Goal: Task Accomplishment & Management: Manage account settings

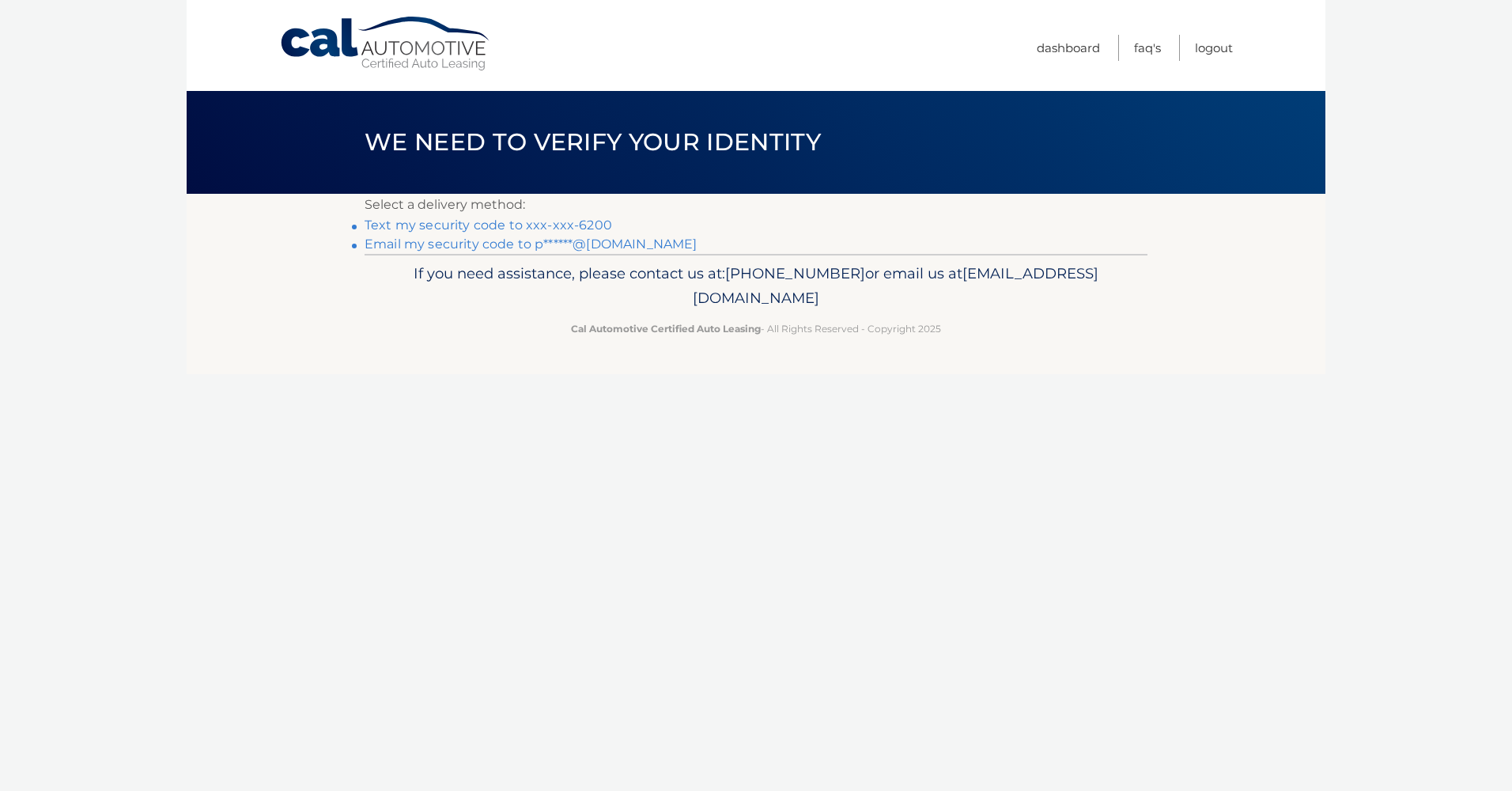
click at [498, 225] on link "Text my security code to xxx-xxx-6200" at bounding box center [488, 225] width 247 height 15
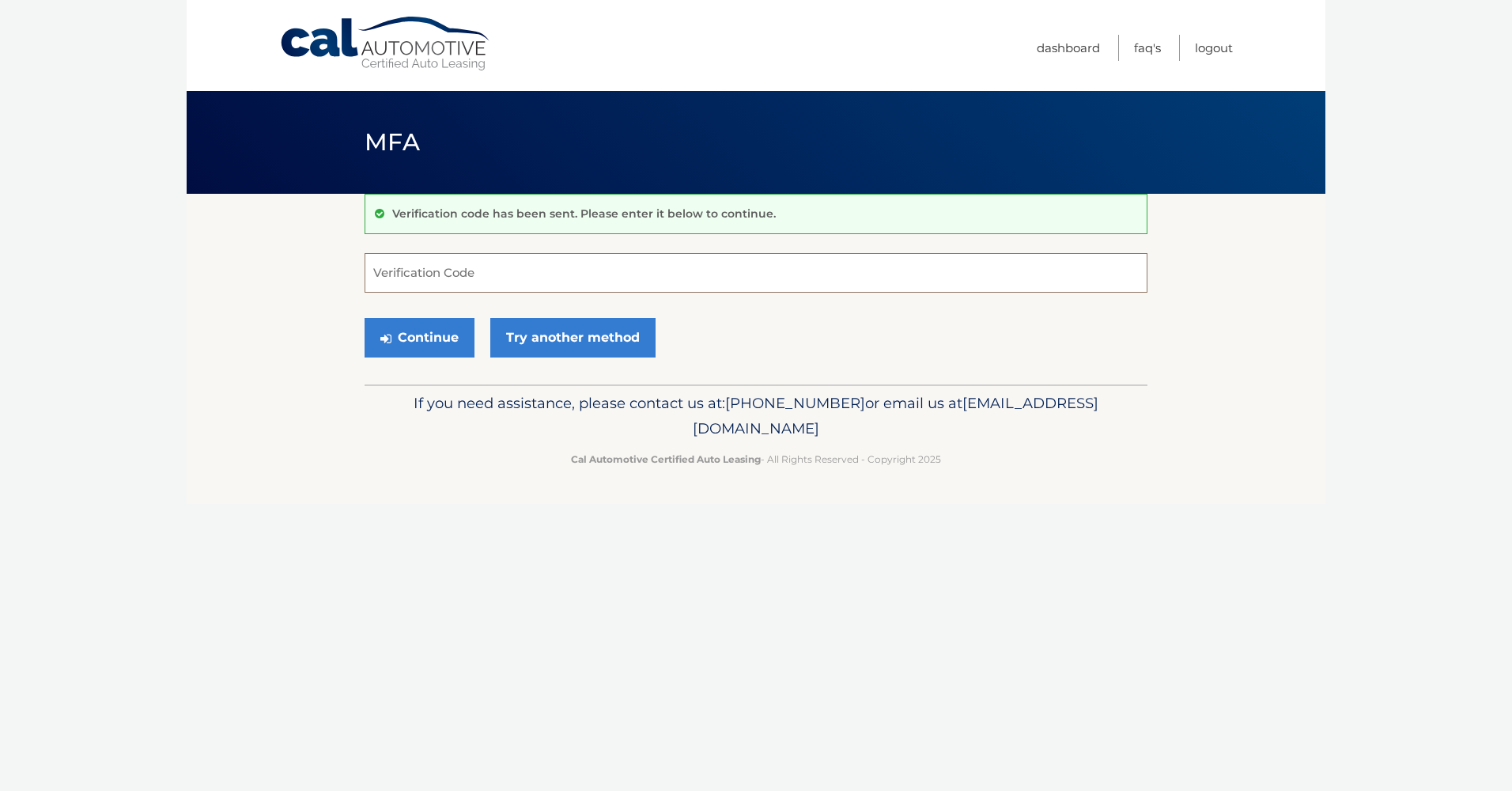
click at [433, 277] on input "Verification Code" at bounding box center [756, 273] width 783 height 39
type input "224449"
click at [445, 336] on button "Continue" at bounding box center [420, 338] width 110 height 39
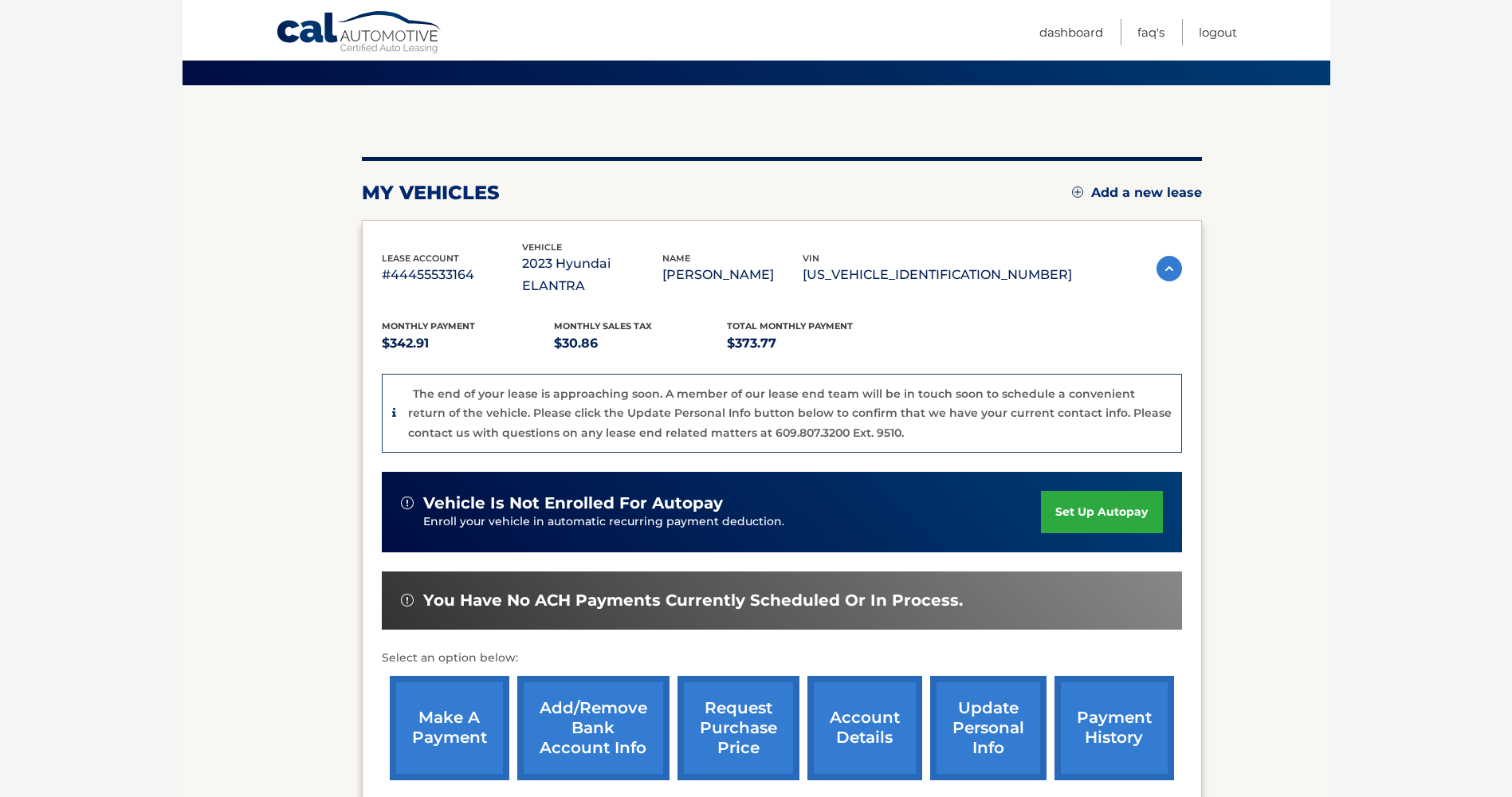
scroll to position [239, 0]
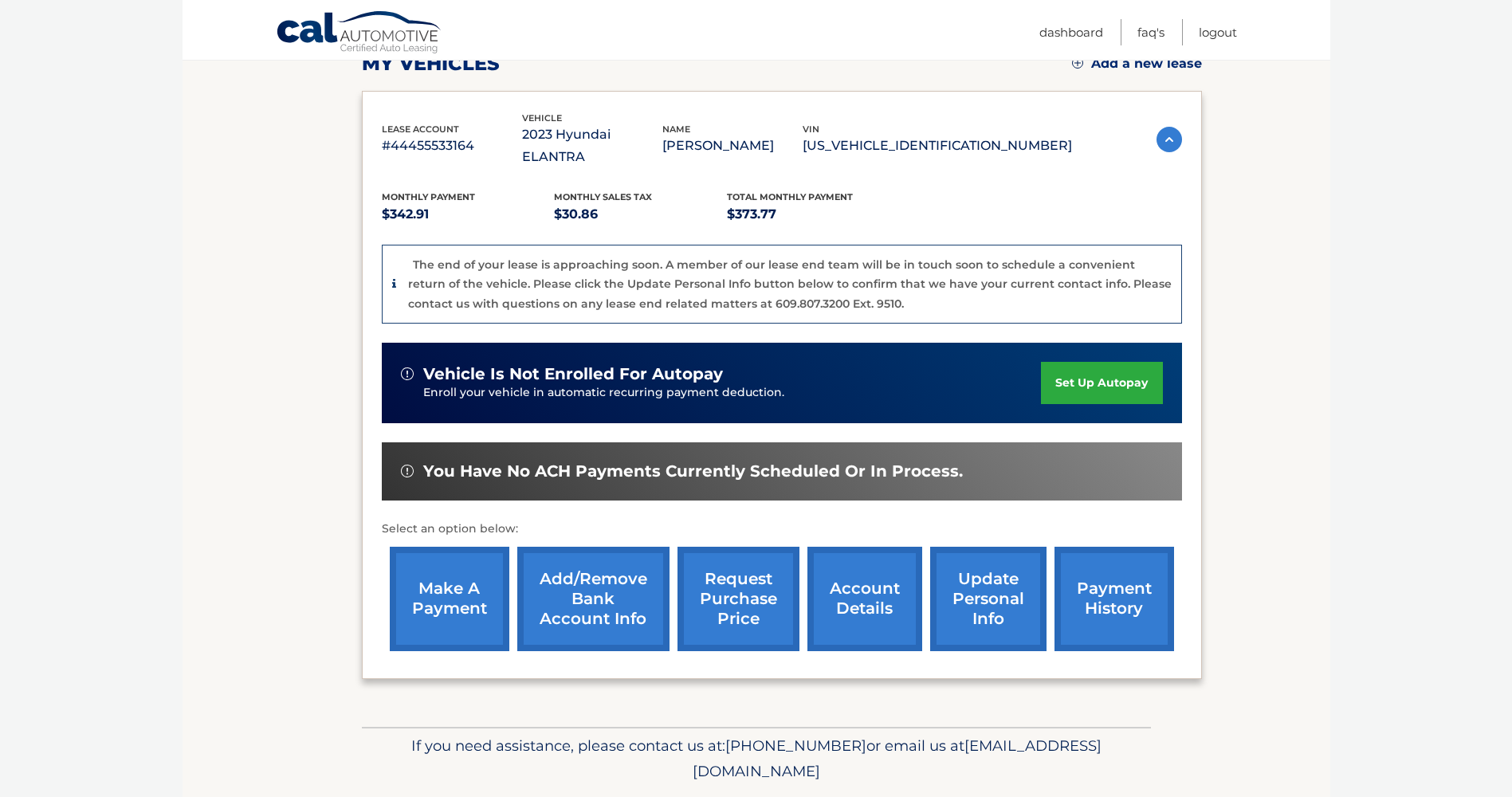
click at [433, 565] on link "make a payment" at bounding box center [449, 599] width 119 height 104
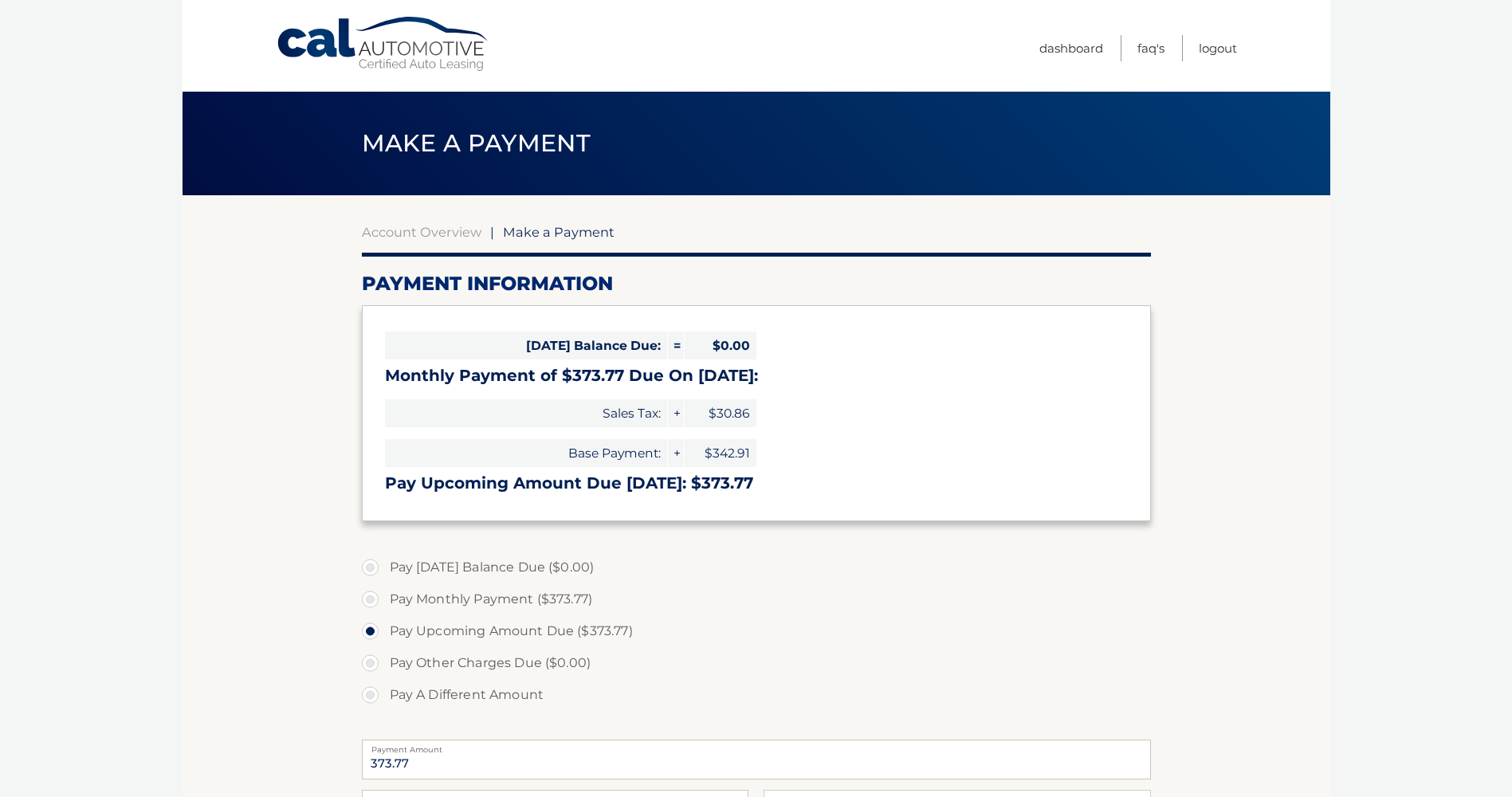
select select "NGMyNGUyMGUtZTM4OC00YWVhLTgzZTYtYmZlMDJlYmVhY2Iz"
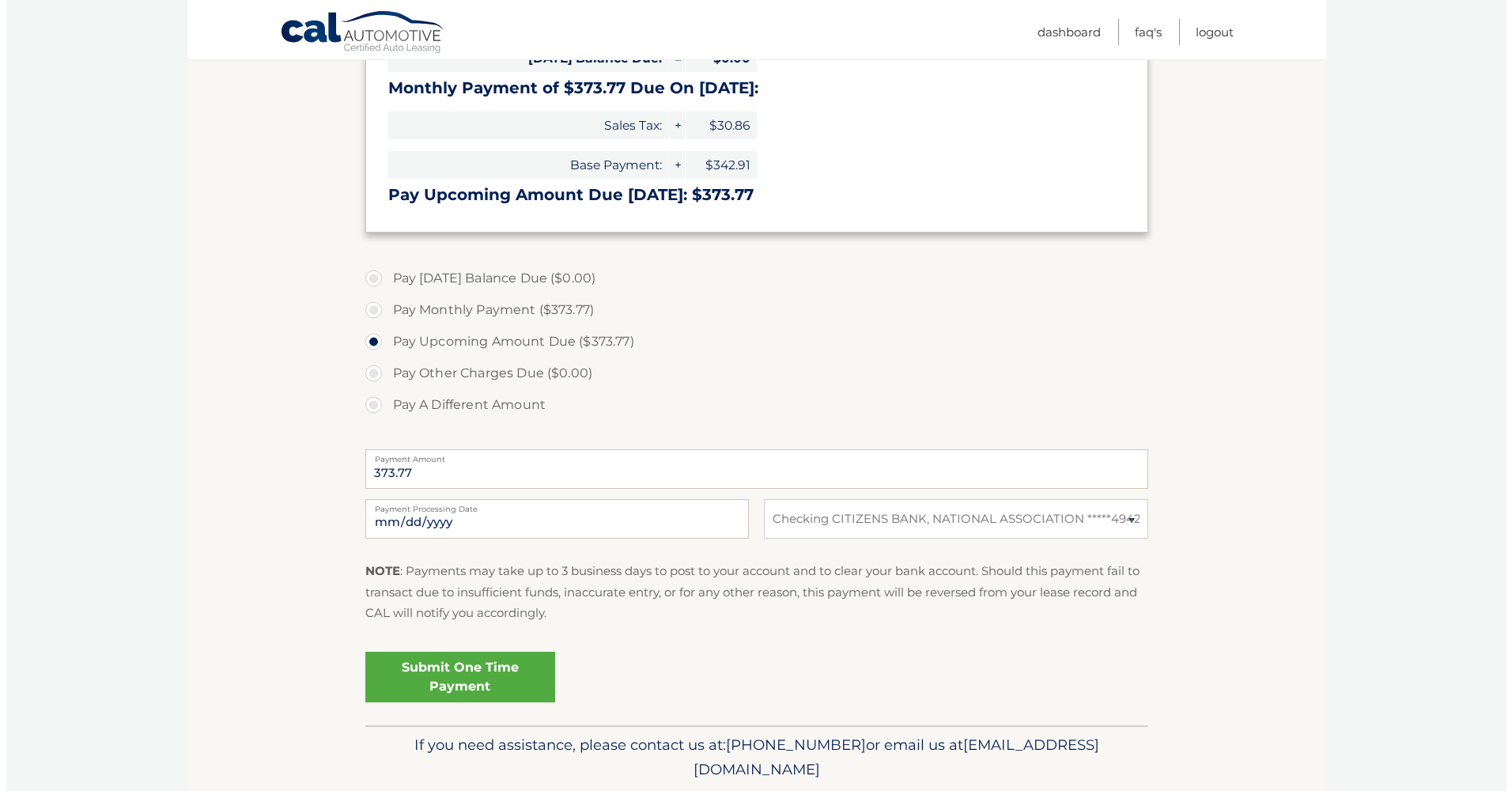
scroll to position [339, 0]
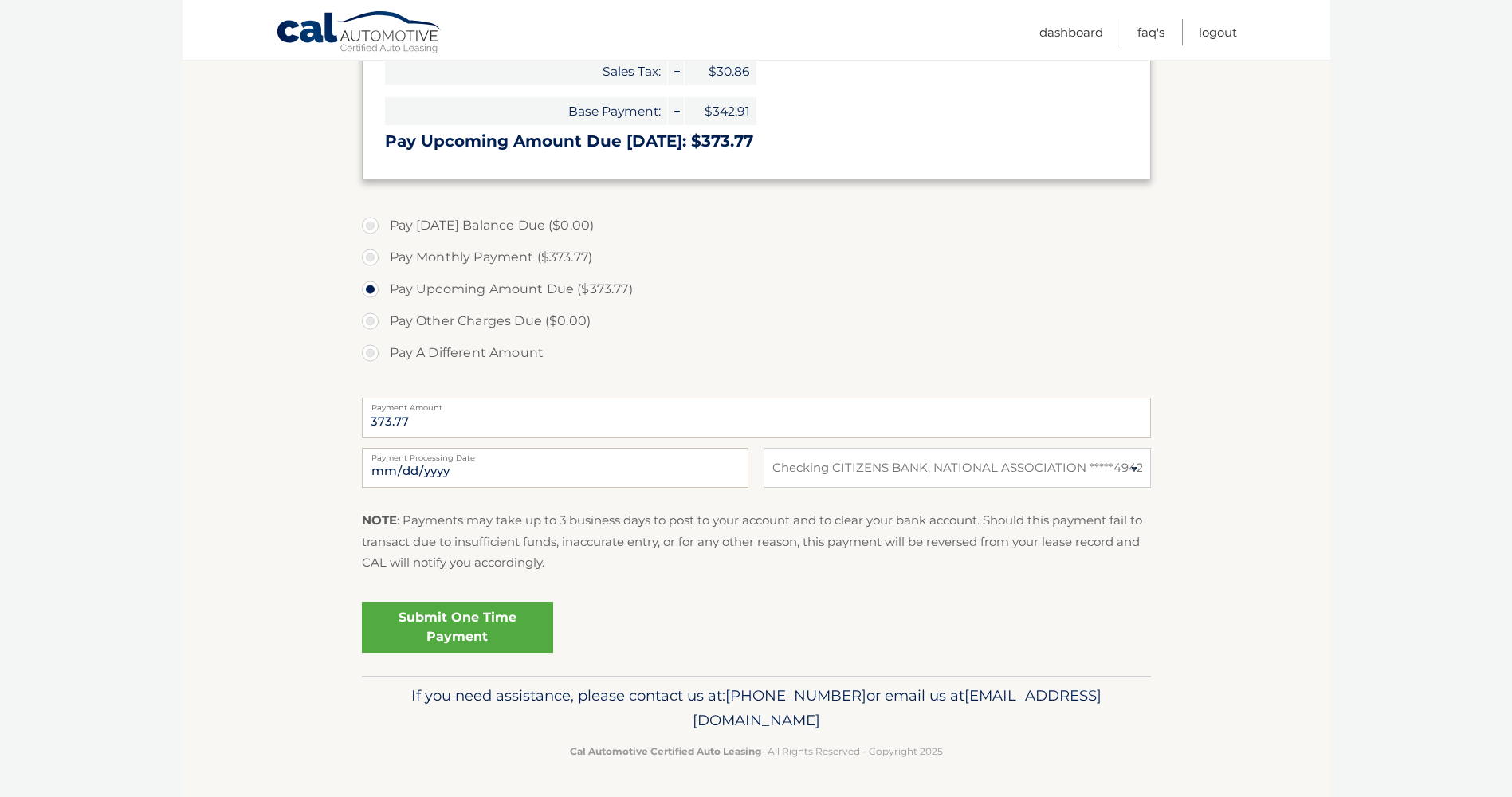
click at [461, 623] on link "Submit One Time Payment" at bounding box center [458, 627] width 191 height 51
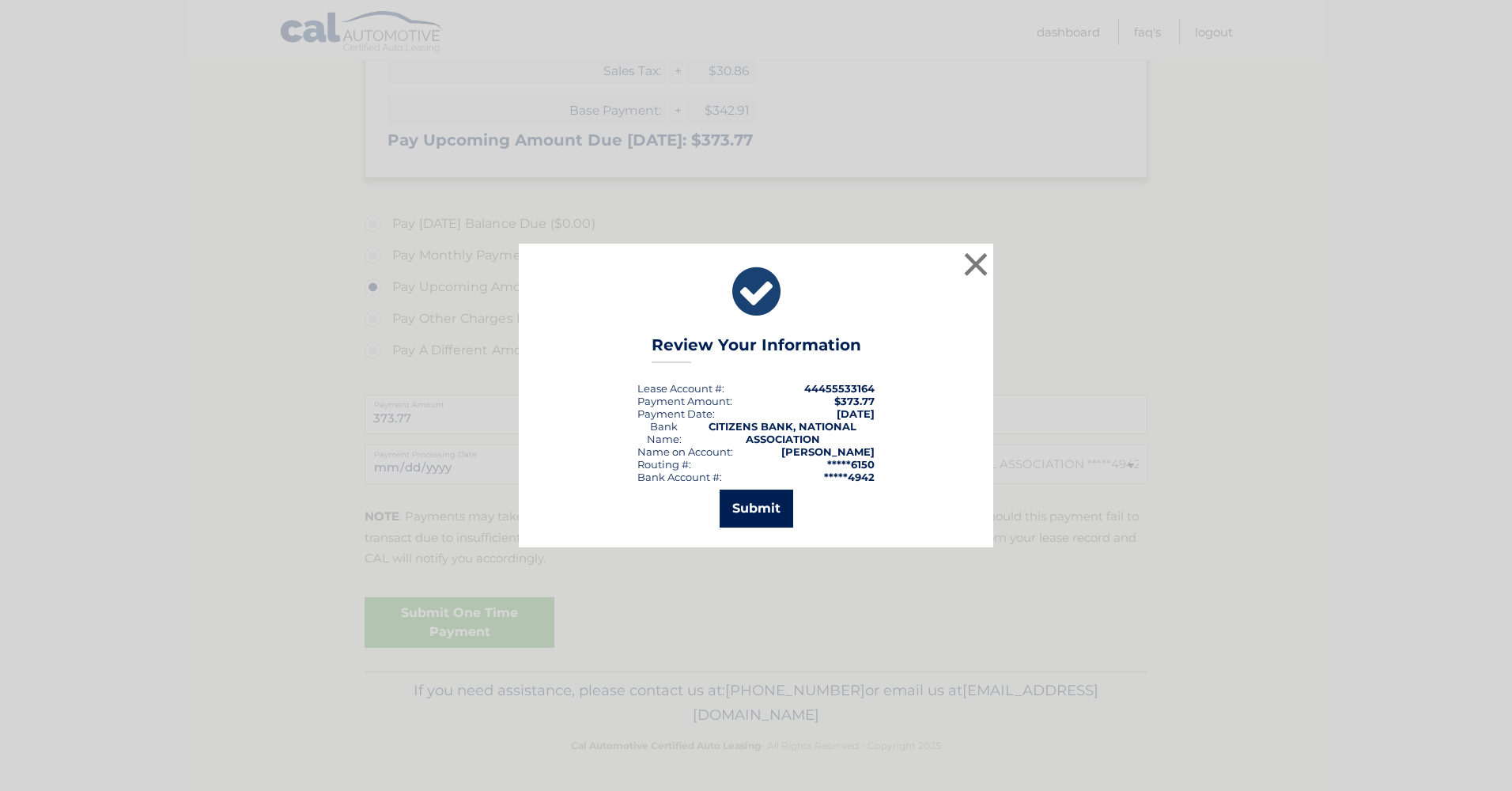
click at [757, 501] on button "Submit" at bounding box center [756, 509] width 73 height 38
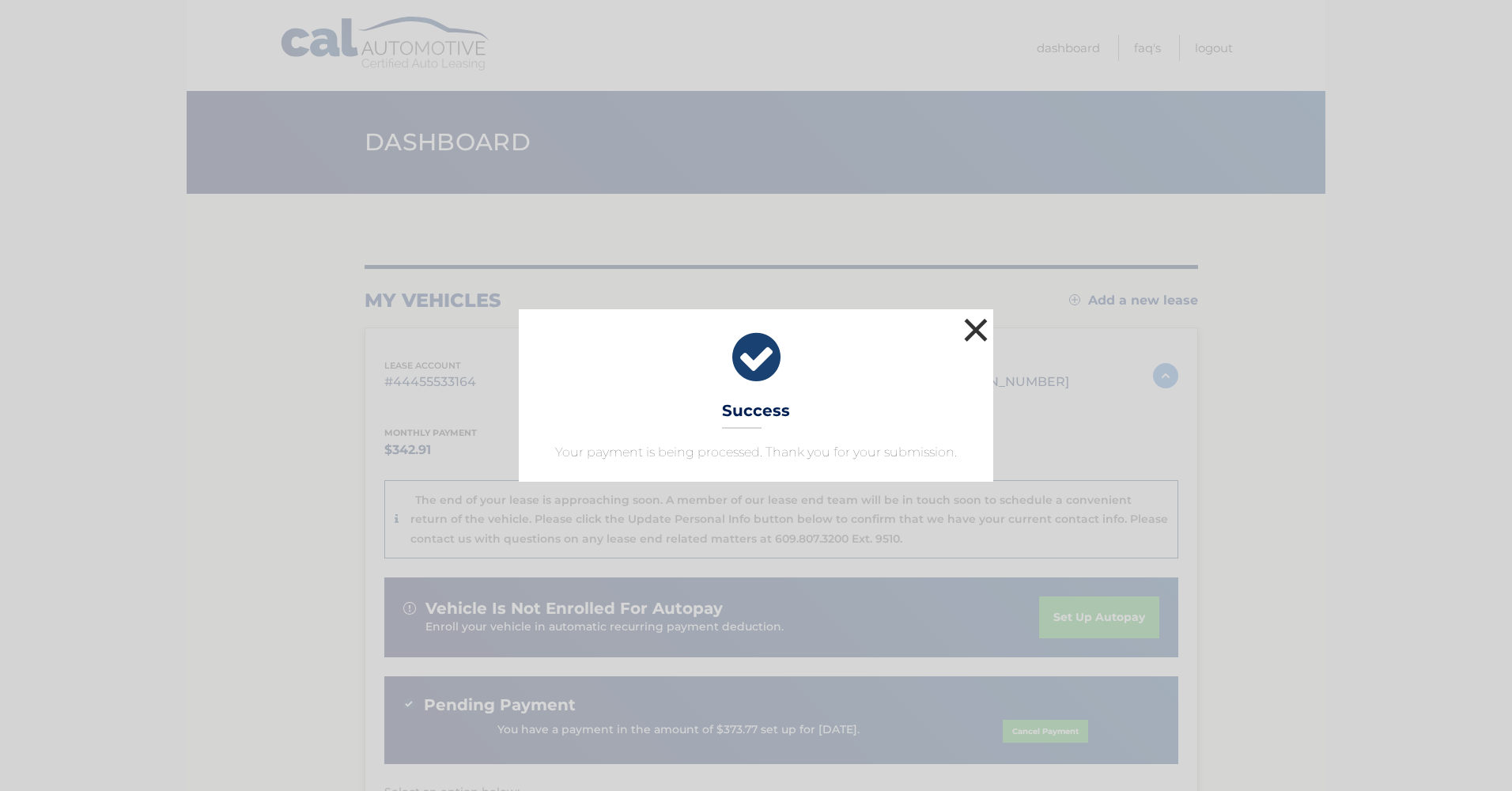
click at [976, 327] on button "×" at bounding box center [976, 330] width 32 height 32
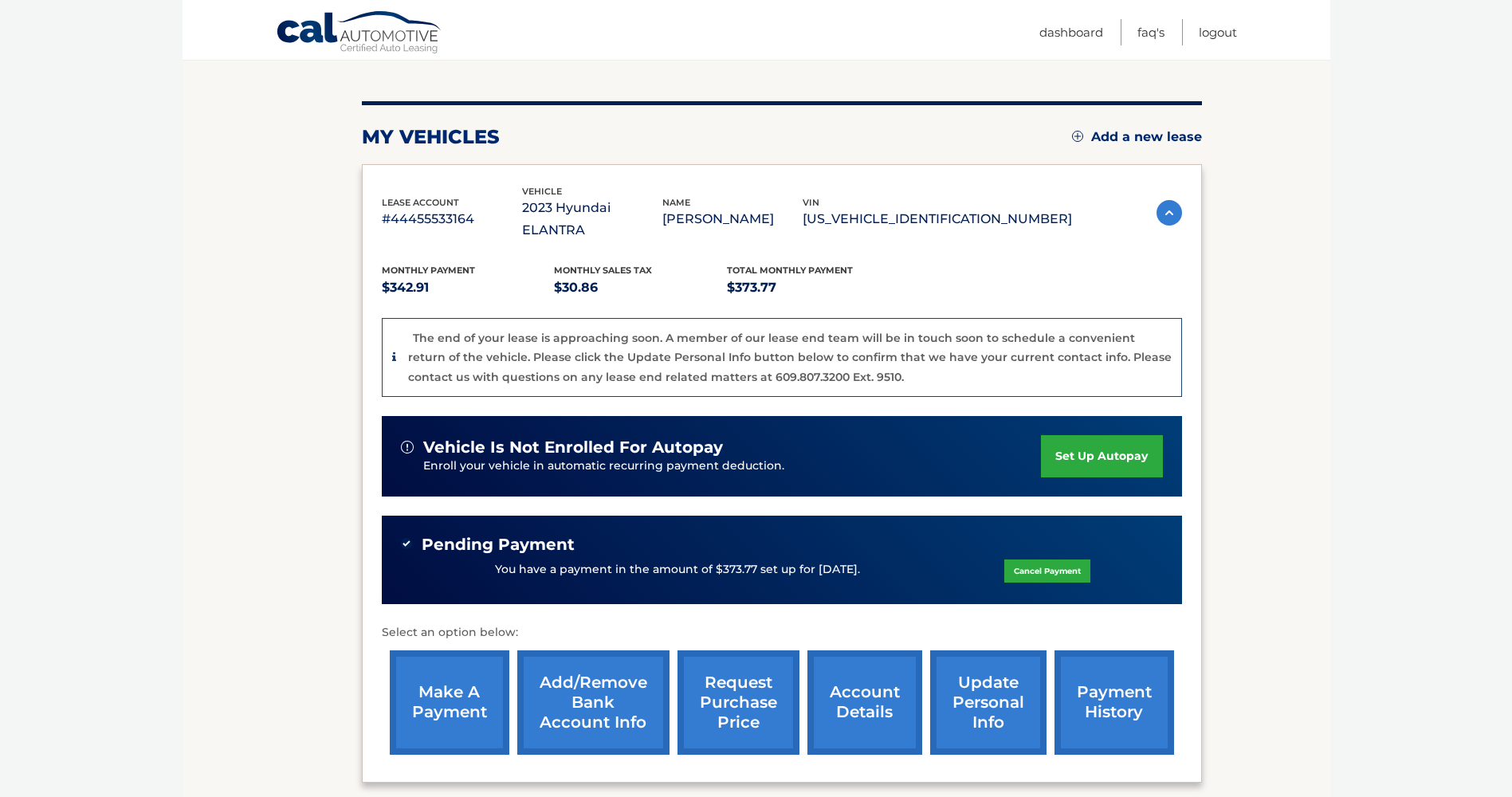
scroll to position [298, 0]
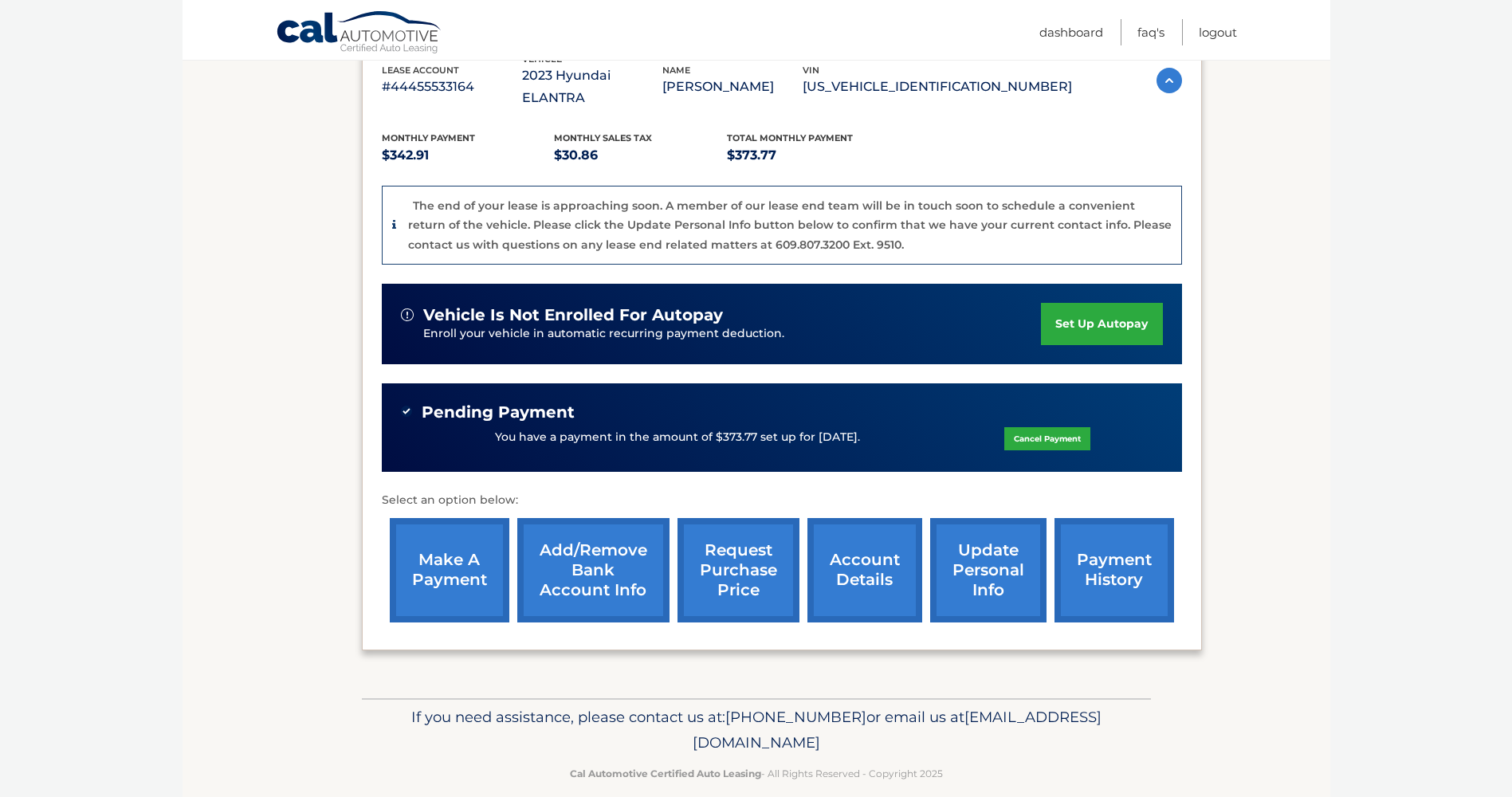
click at [1109, 543] on link "payment history" at bounding box center [1114, 570] width 119 height 104
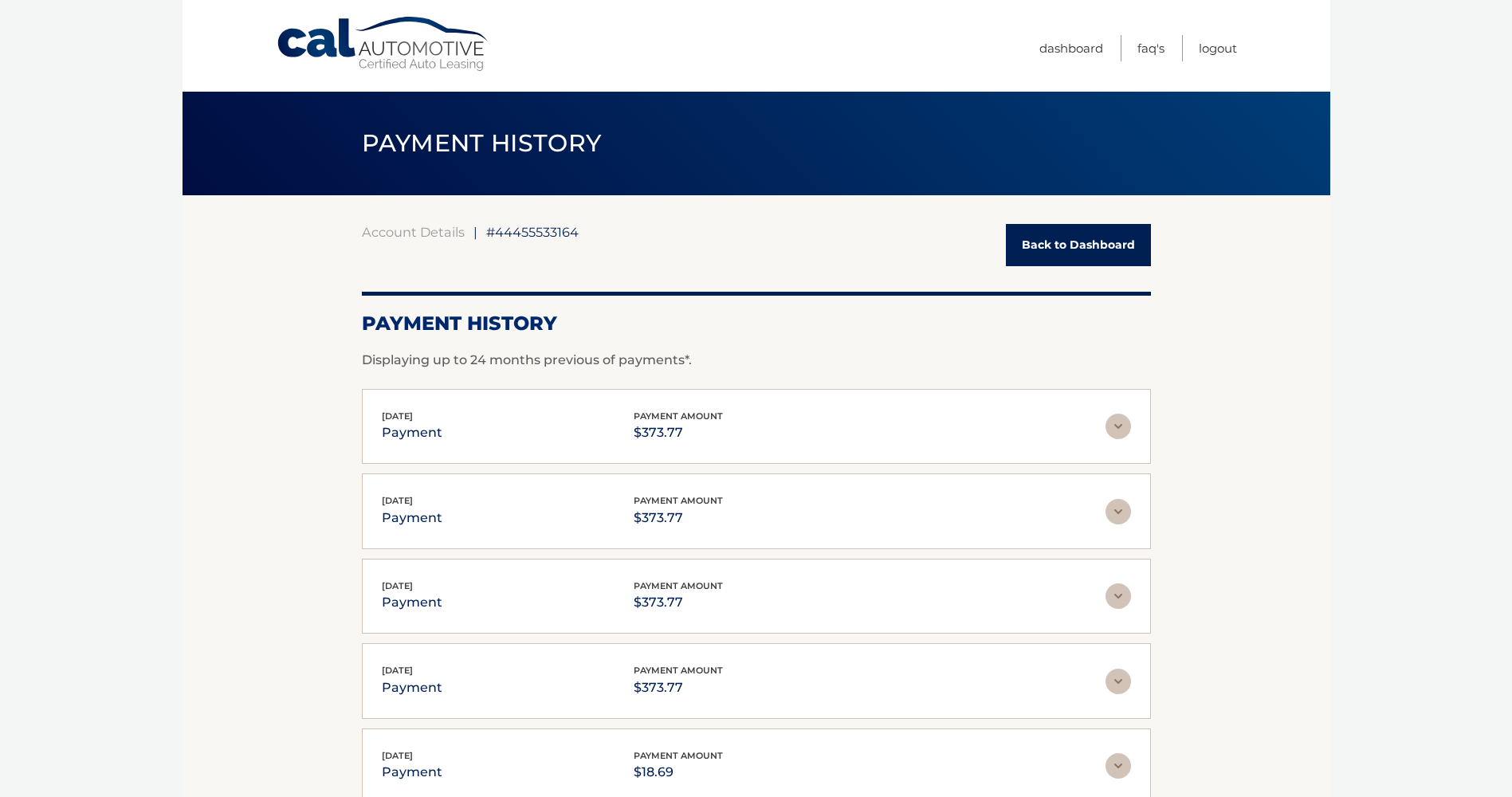
click at [1059, 244] on link "Back to Dashboard" at bounding box center [1078, 245] width 145 height 42
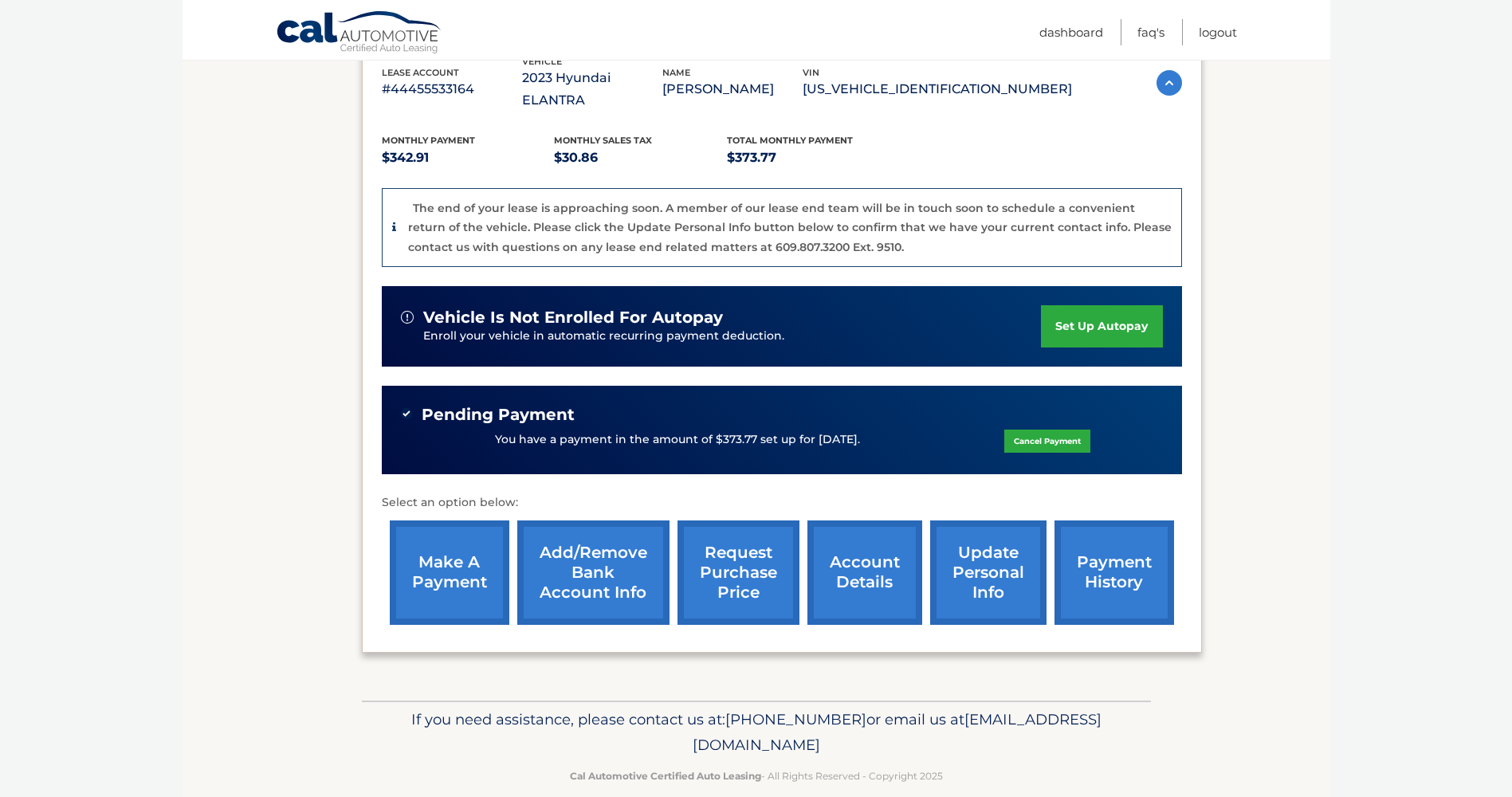
scroll to position [298, 0]
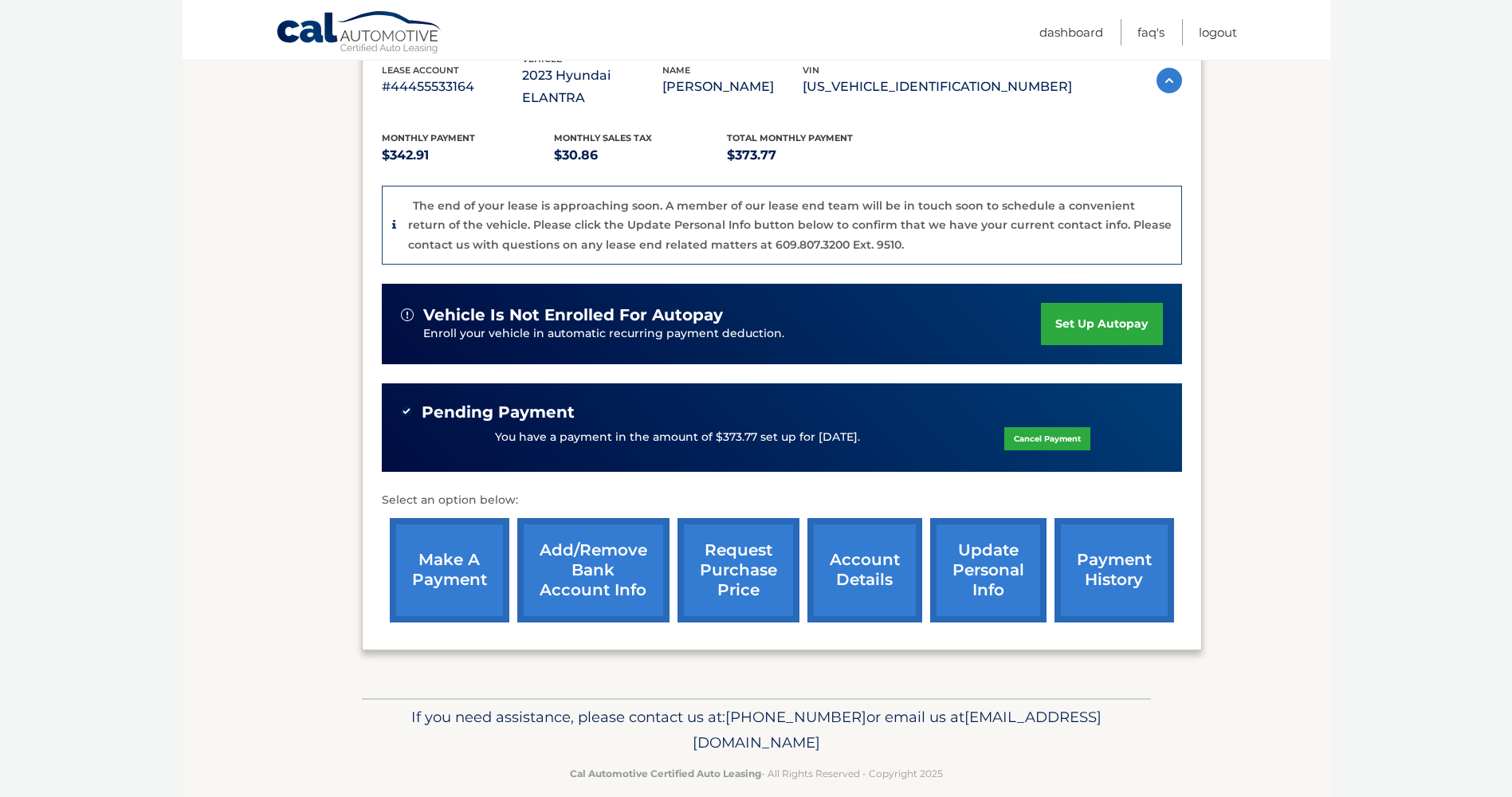
click at [719, 548] on link "request purchase price" at bounding box center [738, 570] width 122 height 104
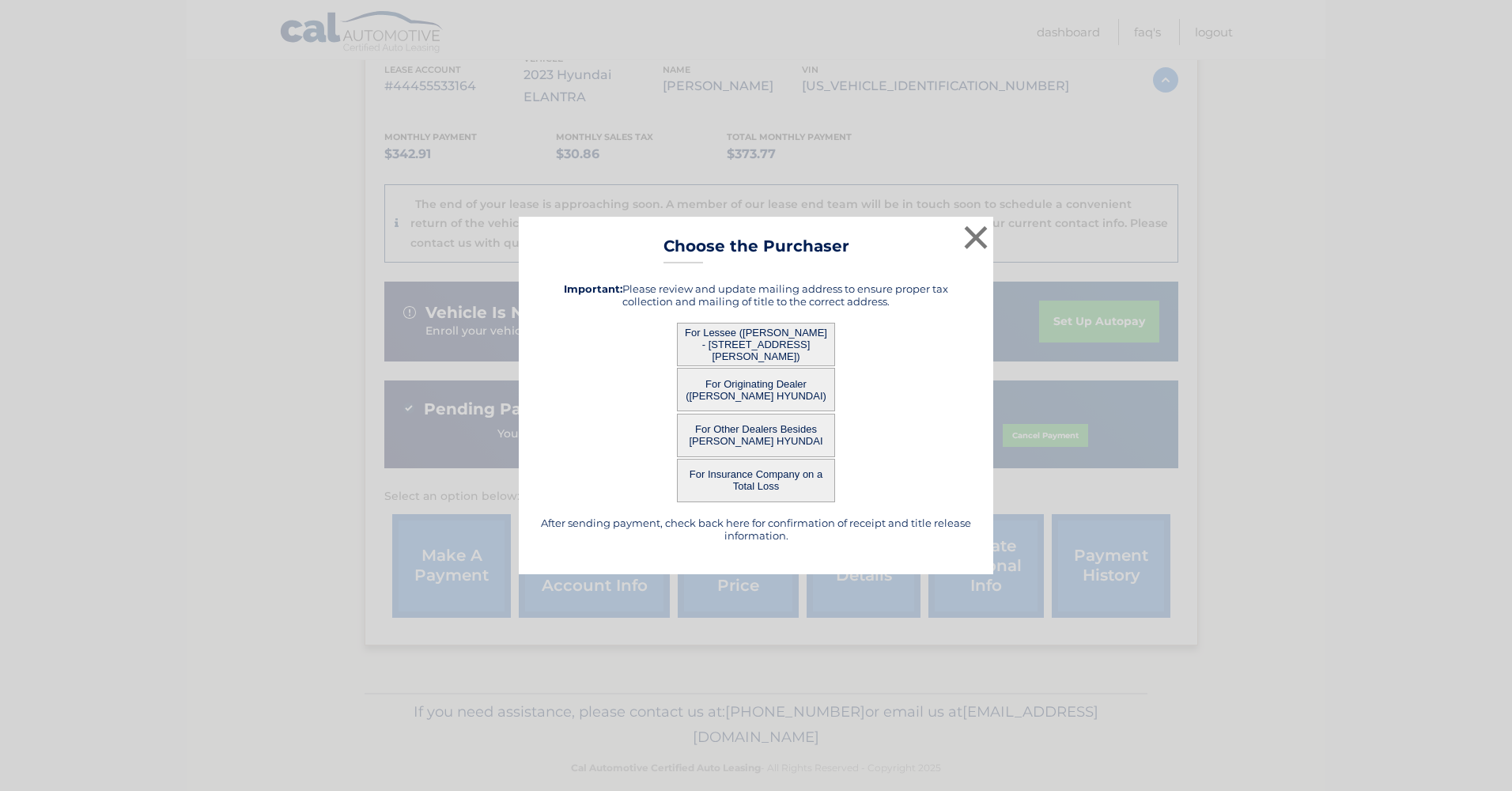
click at [741, 340] on button "For Lessee ([PERSON_NAME] - [STREET_ADDRESS][PERSON_NAME])" at bounding box center [756, 344] width 158 height 43
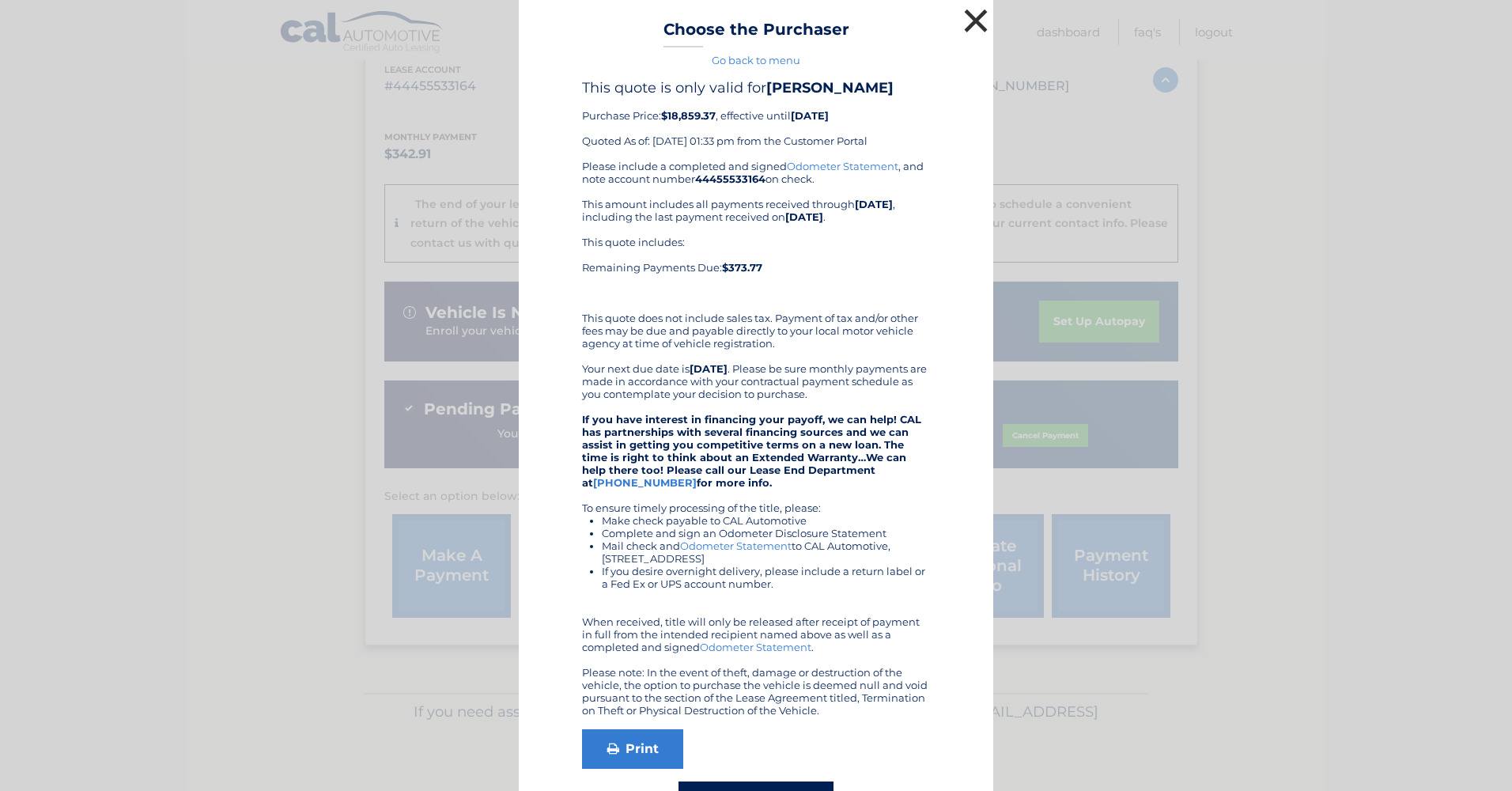
click at [964, 21] on button "×" at bounding box center [976, 21] width 32 height 32
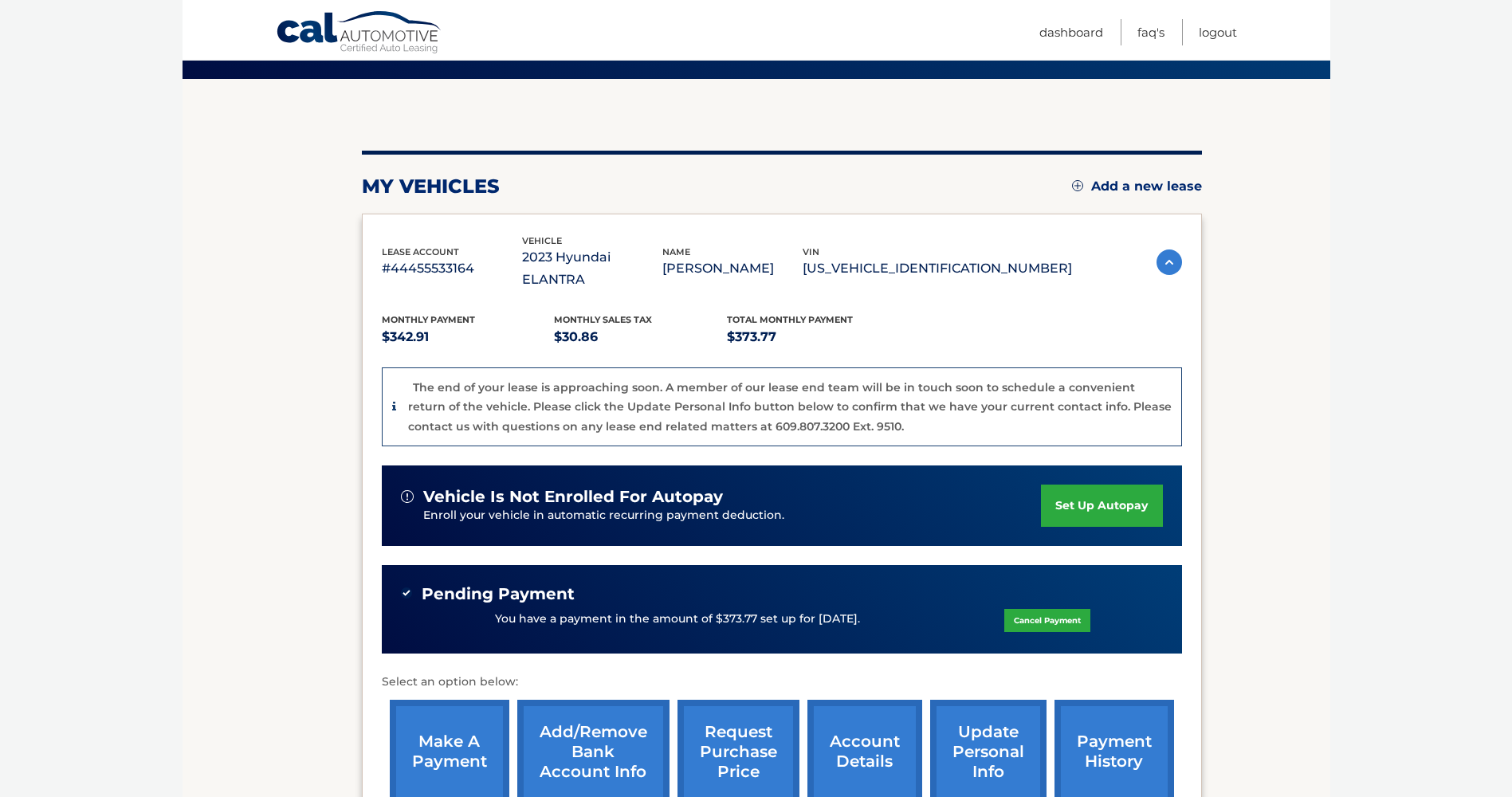
scroll to position [0, 0]
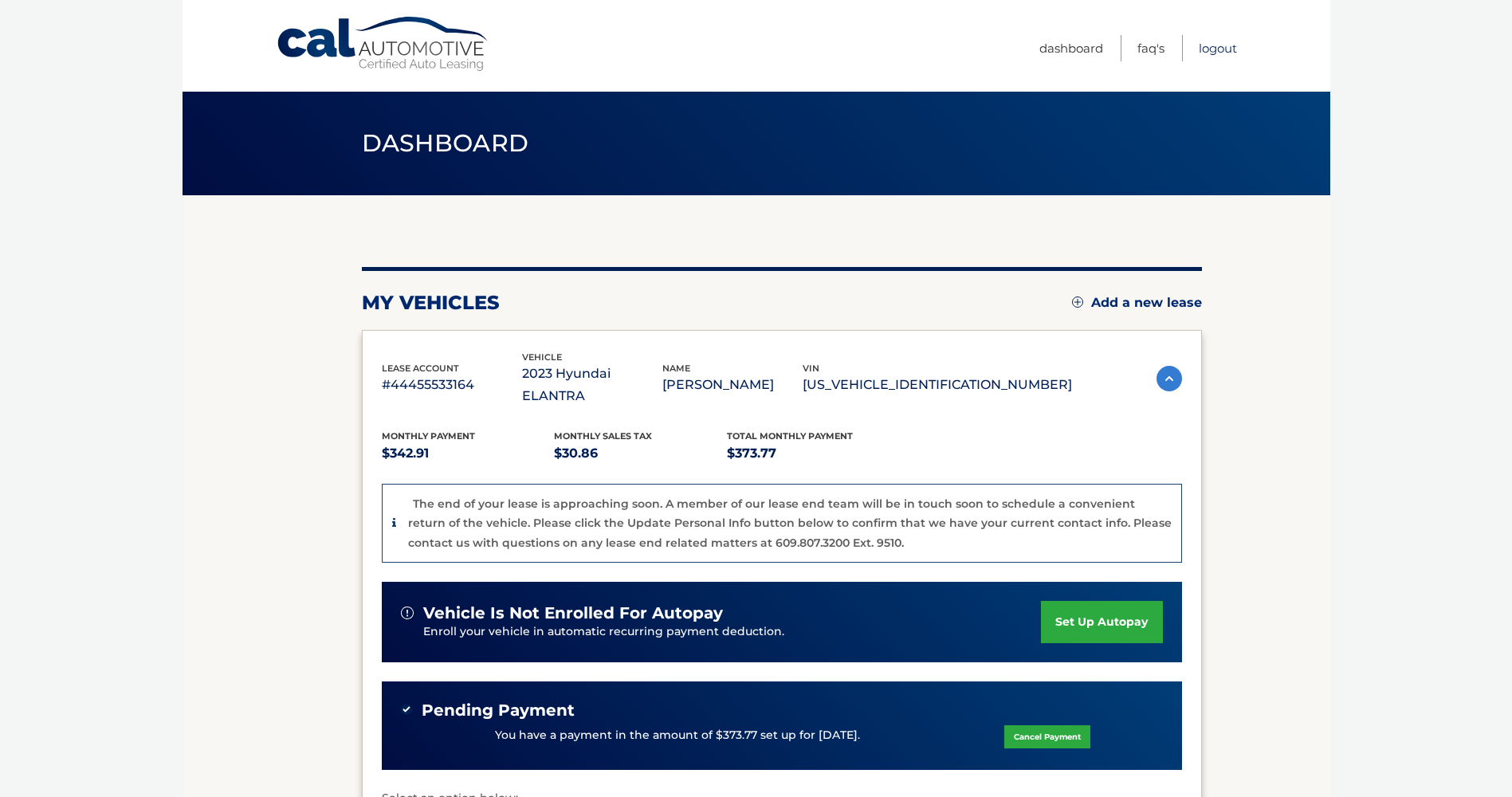
click at [1211, 48] on link "Logout" at bounding box center [1218, 48] width 39 height 26
